Goal: Transaction & Acquisition: Purchase product/service

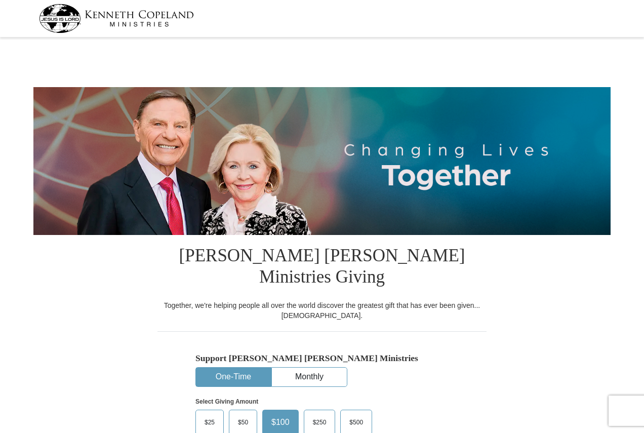
select select "PA"
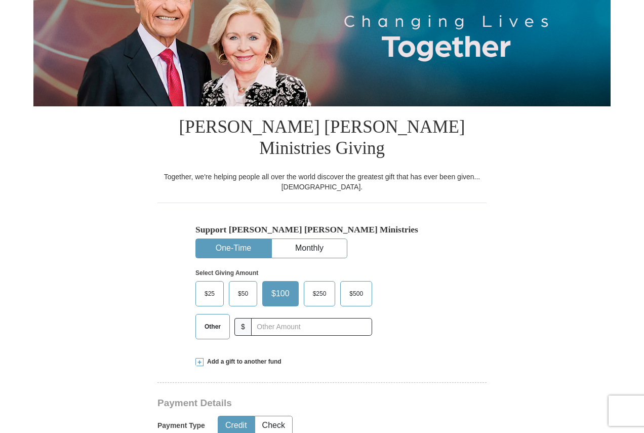
scroll to position [203, 0]
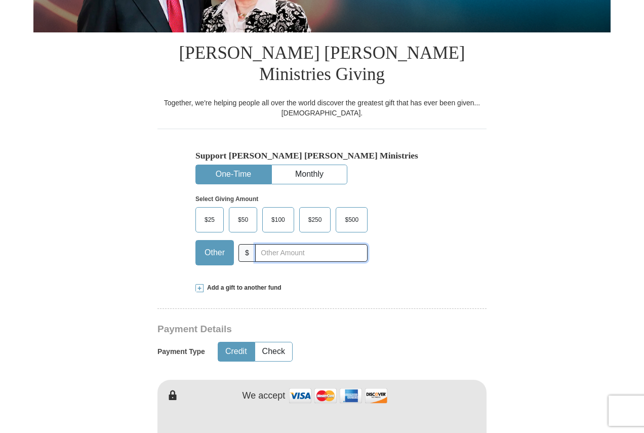
click at [295, 244] on input "text" at bounding box center [311, 253] width 112 height 18
type input "20"
drag, startPoint x: 282, startPoint y: 328, endPoint x: 453, endPoint y: 158, distance: 241.5
click at [282, 343] on button "Check" at bounding box center [273, 352] width 37 height 19
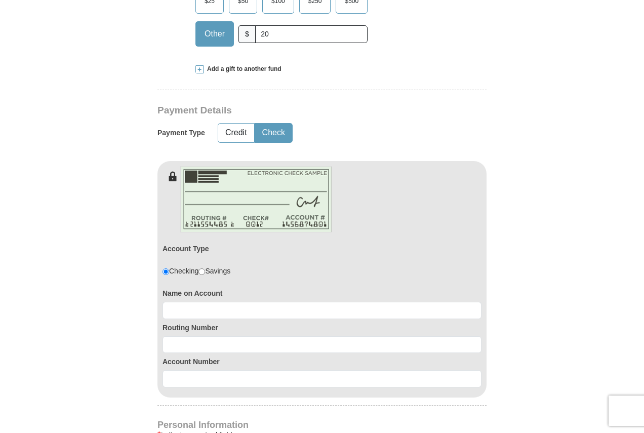
scroll to position [507, 0]
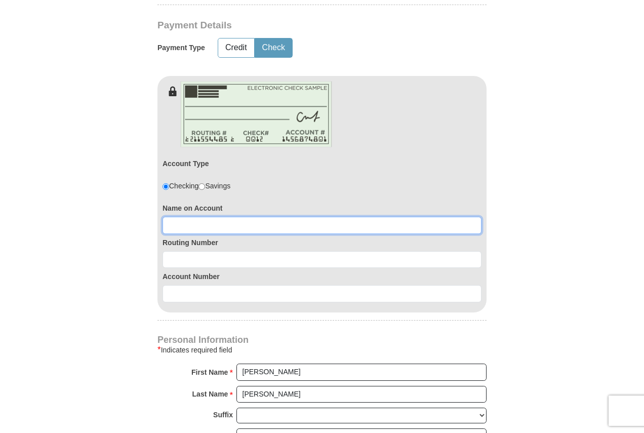
click at [276, 217] on input at bounding box center [322, 225] width 319 height 17
type input "[PERSON_NAME]"
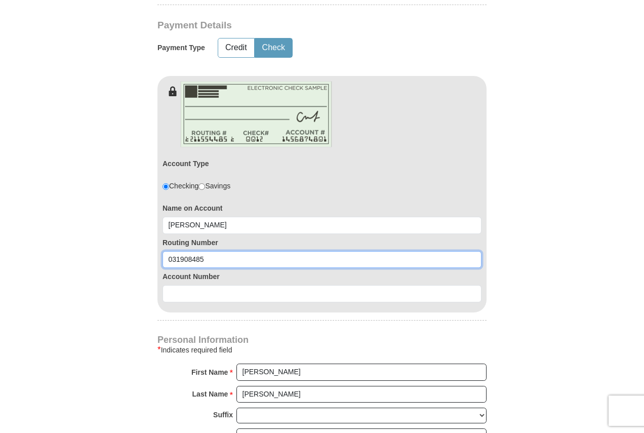
type input "031908485"
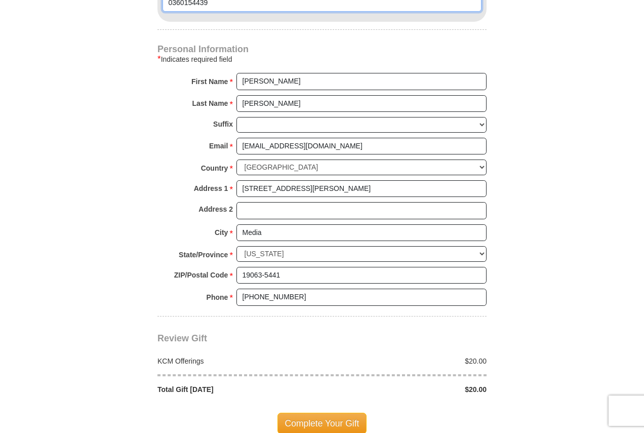
scroll to position [811, 0]
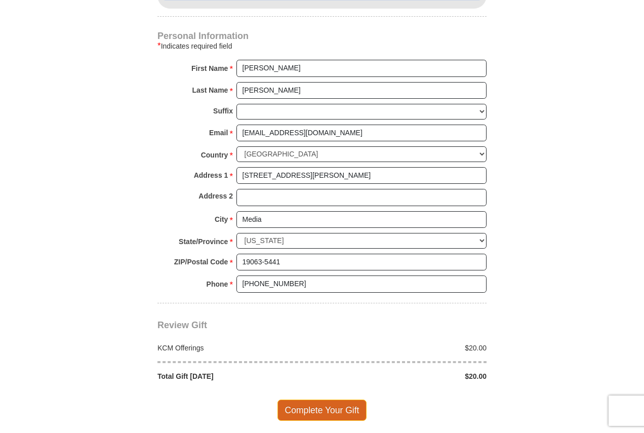
type input "0360154439"
click at [318, 400] on span "Complete Your Gift" at bounding box center [323, 410] width 90 height 21
